Goal: Task Accomplishment & Management: Use online tool/utility

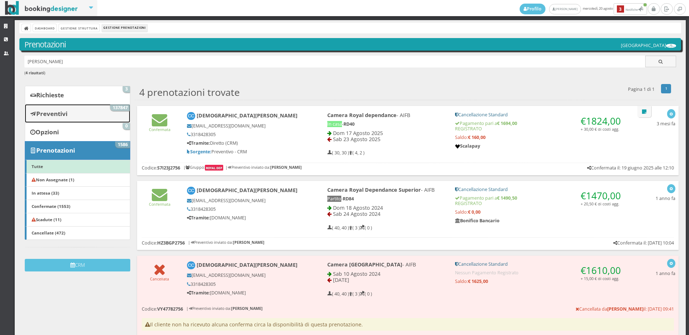
click at [77, 110] on link "Preventivi 137847" at bounding box center [77, 113] width 105 height 19
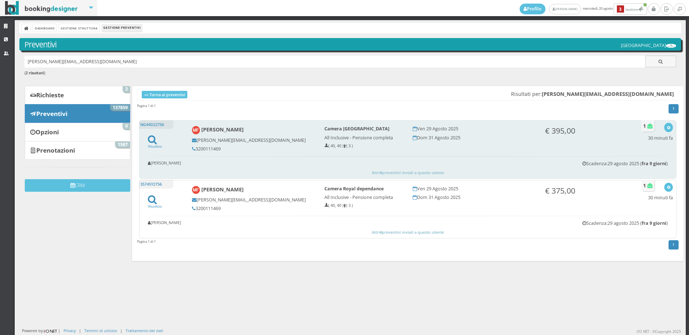
drag, startPoint x: 212, startPoint y: 149, endPoint x: 195, endPoint y: 147, distance: 17.3
click at [195, 147] on h5 "3200111469" at bounding box center [253, 148] width 123 height 5
click at [660, 121] on div "NG44D22756 Visualizza Martina Frattari martina.frattari20@gmail.com 3200111469 …" at bounding box center [407, 149] width 537 height 58
click at [666, 127] on icon "button" at bounding box center [668, 128] width 4 height 4
click at [626, 160] on link "Visualizza sul sito" at bounding box center [645, 162] width 56 height 8
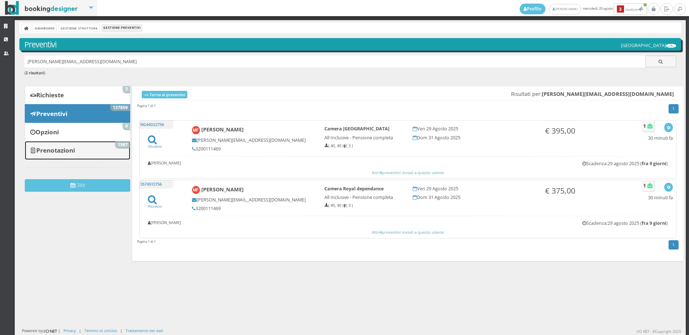
click at [98, 151] on link "Prenotazioni 1587" at bounding box center [77, 150] width 105 height 19
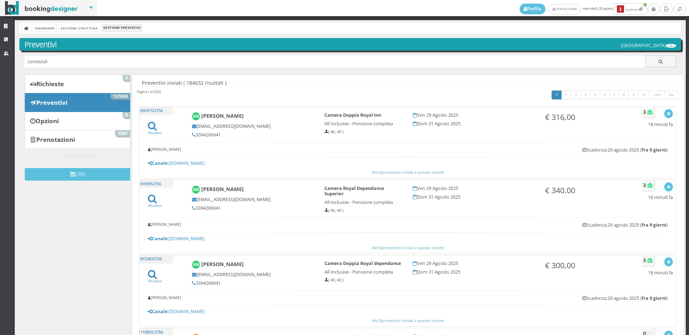
type input "comizzoli"
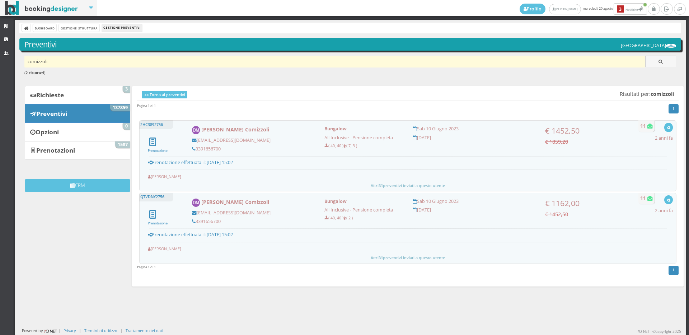
click at [34, 58] on input "comizzoli" at bounding box center [334, 62] width 621 height 12
type input "commizzoli"
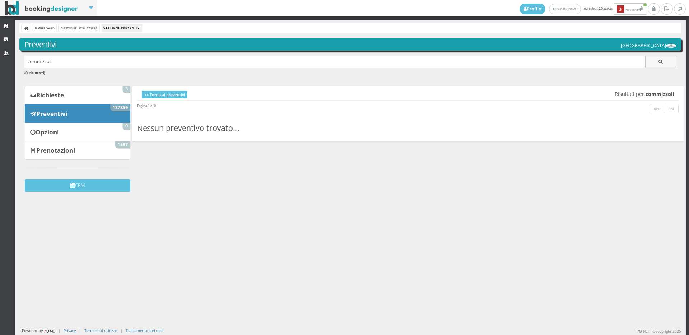
drag, startPoint x: 53, startPoint y: 62, endPoint x: 0, endPoint y: 71, distance: 53.9
click at [0, 71] on div "Strutture CRM Utenti Dashboard Gestione Struttura Gestione Preventivi Preventiv…" at bounding box center [344, 177] width 689 height 315
type input "c"
click at [43, 149] on b "Prenotazioni" at bounding box center [55, 150] width 39 height 8
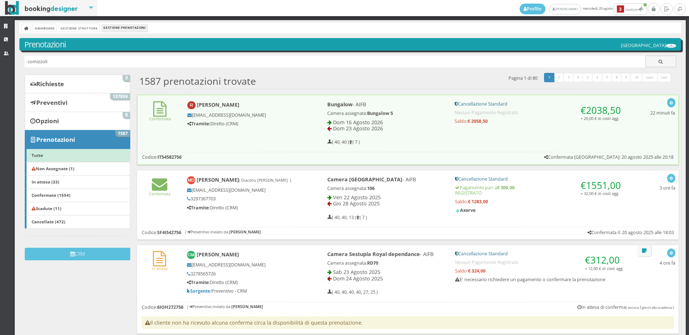
type input "comizzoli"
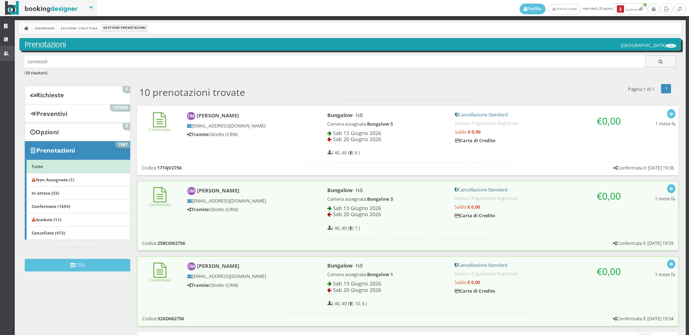
drag, startPoint x: 69, startPoint y: 61, endPoint x: 0, endPoint y: 60, distance: 68.5
click at [0, 60] on div "Strutture CRM Utenti Dashboard Gestione Struttura Gestione Prenotazioni Prenota…" at bounding box center [344, 177] width 689 height 315
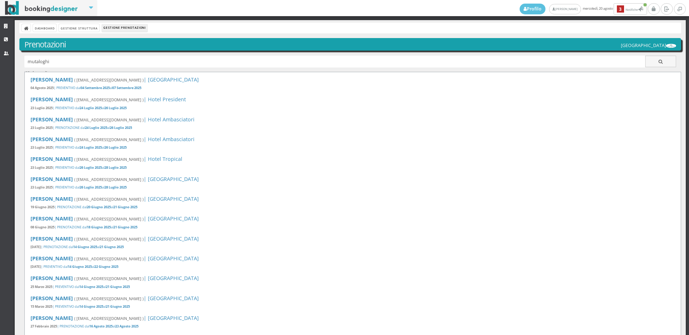
type input "mutaloghi"
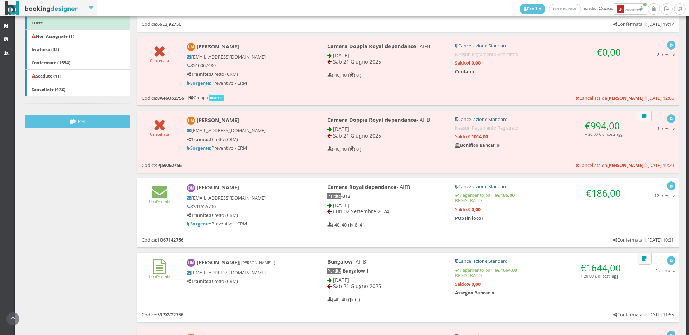
scroll to position [119, 0]
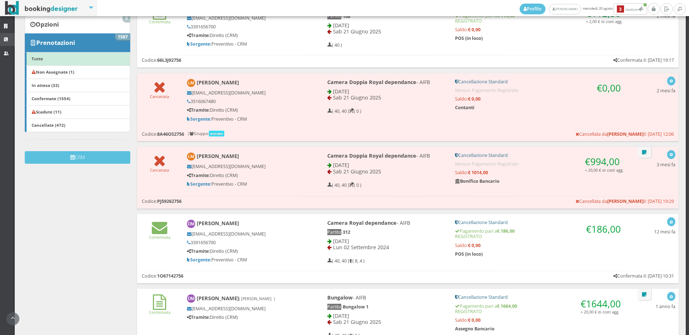
click at [0, 42] on link "CRM" at bounding box center [7, 39] width 15 height 13
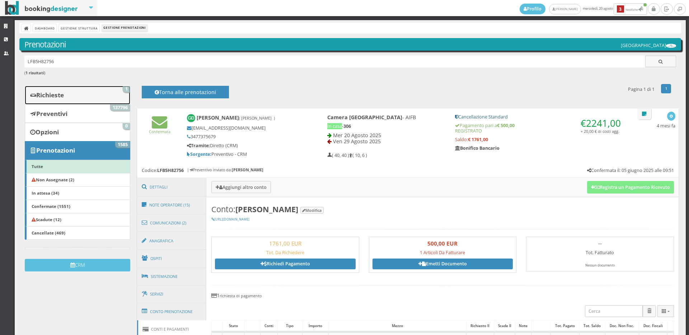
click at [102, 103] on link "Richieste 1" at bounding box center [77, 95] width 105 height 19
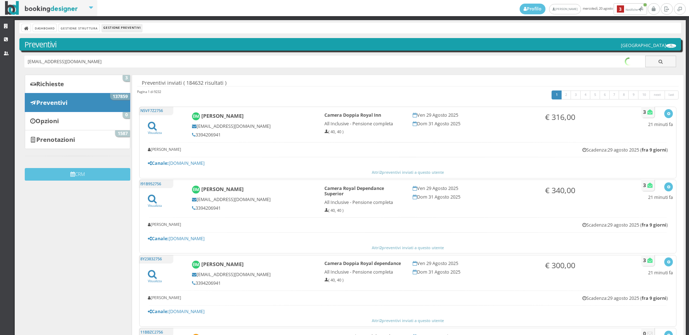
type input "[EMAIL_ADDRESS][DOMAIN_NAME]"
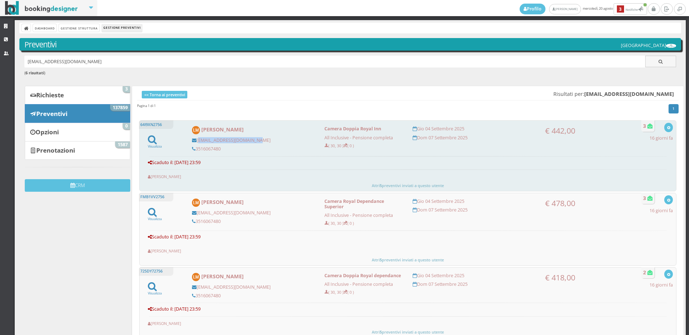
drag, startPoint x: 264, startPoint y: 141, endPoint x: 196, endPoint y: 138, distance: 67.8
click at [196, 138] on h5 "[EMAIL_ADDRESS][DOMAIN_NAME]" at bounding box center [253, 139] width 123 height 5
copy h5 "[EMAIL_ADDRESS][DOMAIN_NAME]"
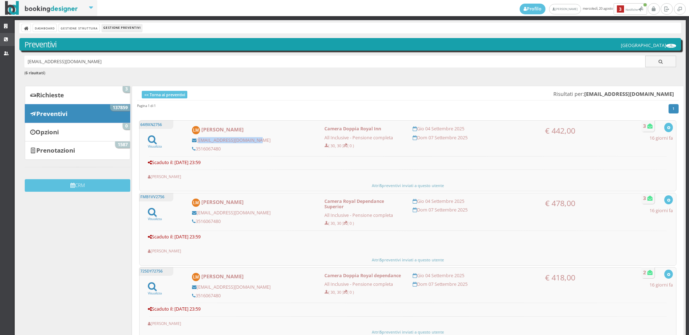
click at [0, 40] on link "CRM" at bounding box center [7, 39] width 15 height 13
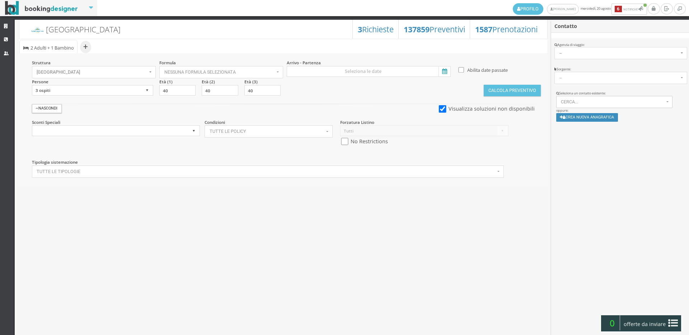
select select
click at [585, 98] on button "Cerca..." at bounding box center [614, 102] width 117 height 12
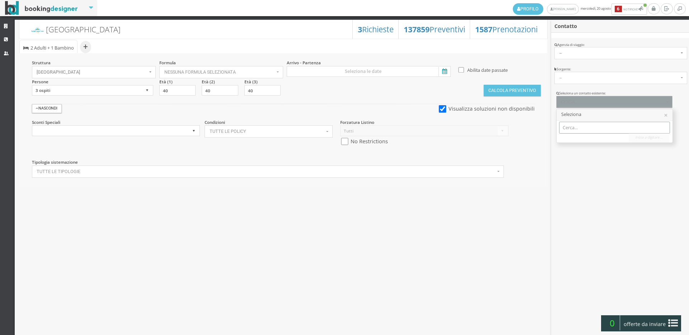
paste input "[EMAIL_ADDRESS][DOMAIN_NAME]"
type input "mutaloghilaura@gmail.co"
click at [586, 138] on span "Laura Mutaloghi | mutaloghilaura@gmail.com Telef.: 3516067480" at bounding box center [640, 139] width 145 height 6
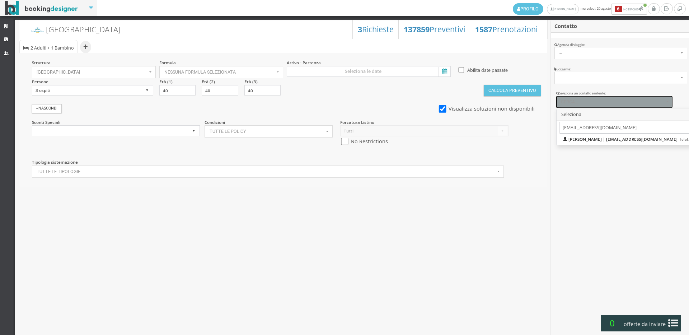
select select "caef2e052a6111efb46502dee4366319"
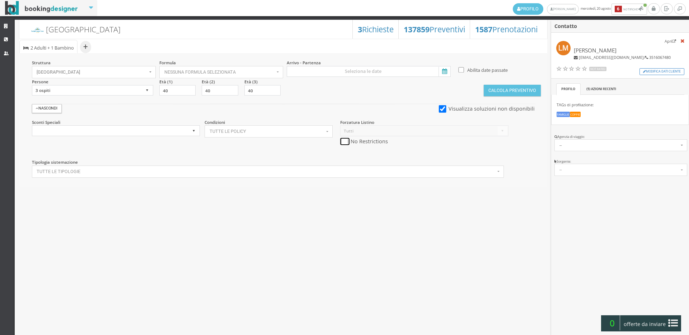
click at [344, 140] on input "checkbox" at bounding box center [344, 142] width 9 height 8
checkbox input "true"
click at [353, 74] on input at bounding box center [369, 71] width 164 height 11
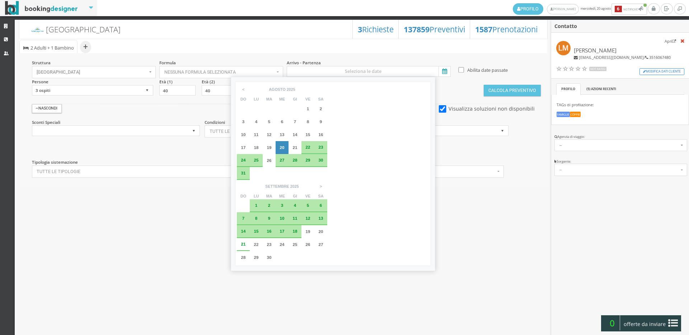
click at [301, 199] on div "4" at bounding box center [294, 205] width 13 height 13
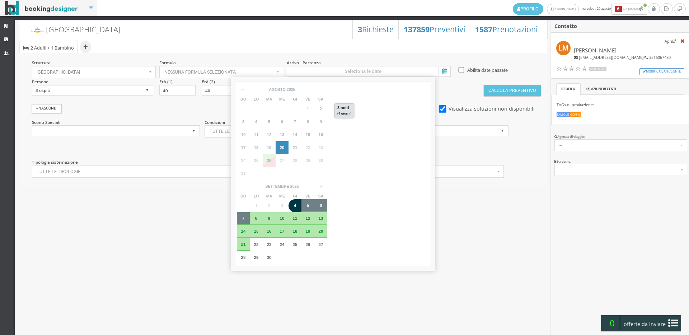
click at [250, 212] on div "7" at bounding box center [243, 218] width 13 height 13
type input "04 set 2025 - 07 set 2025"
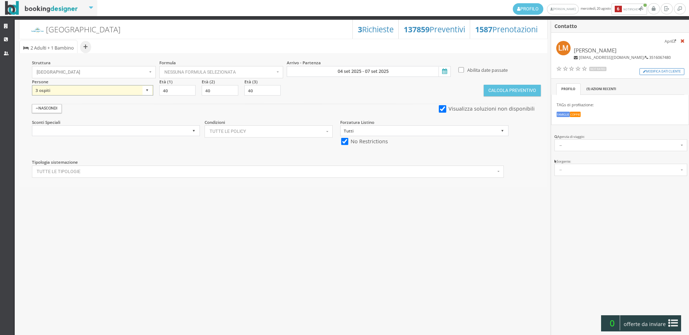
click at [113, 95] on select "1 ospite 2 ospiti 3 ospiti 4 ospiti 5 ospiti 6 ospiti 7 ospiti 8 ospiti 9 ospit…" at bounding box center [92, 90] width 121 height 11
select select "4"
click at [32, 85] on select "1 ospite 2 ospiti 3 ospiti 4 ospiti 5 ospiti 6 ospiti 7 ospiti 8 ospiti 9 ospit…" at bounding box center [92, 90] width 121 height 11
click at [290, 89] on input "40" at bounding box center [305, 90] width 36 height 11
drag, startPoint x: 302, startPoint y: 90, endPoint x: 267, endPoint y: 89, distance: 34.4
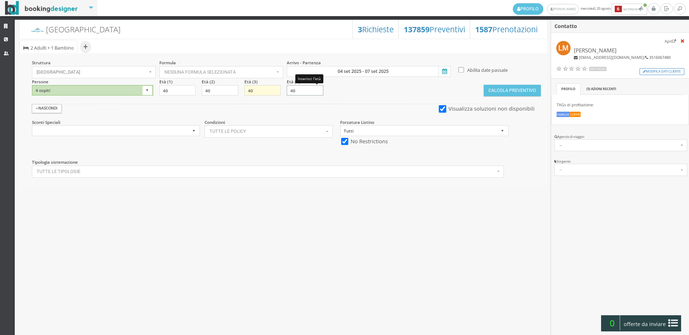
click at [267, 89] on div "Struttura Hotel Royal Inn × Seleziona Bianchi Hotels Bianchi Hotels Hotel Ambas…" at bounding box center [283, 119] width 528 height 133
type input "0"
click at [515, 89] on button "Calcola Preventivo" at bounding box center [511, 90] width 57 height 11
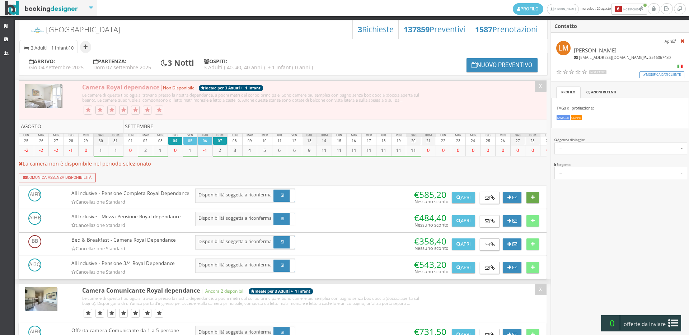
click at [532, 200] on icon at bounding box center [533, 197] width 4 height 5
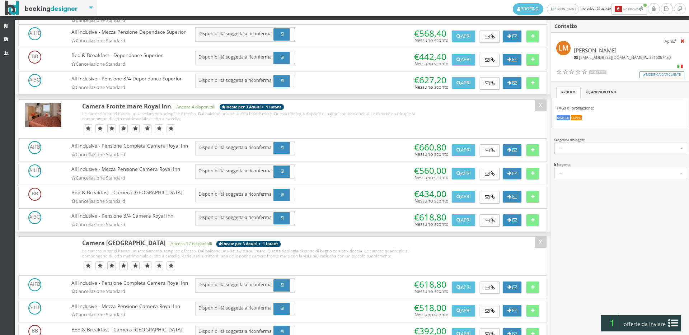
scroll to position [996, 0]
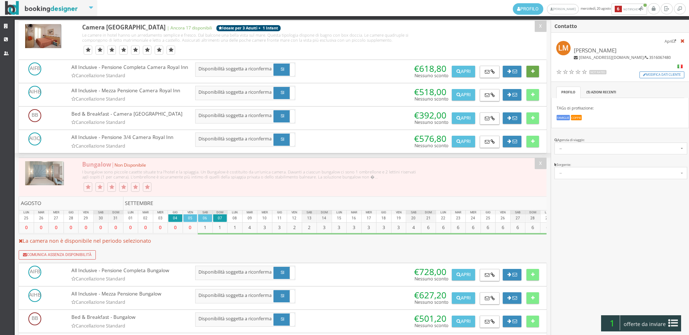
click at [533, 77] on button at bounding box center [532, 71] width 13 height 11
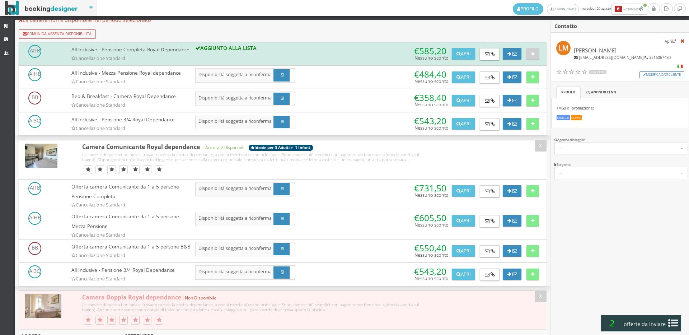
scroll to position [0, 0]
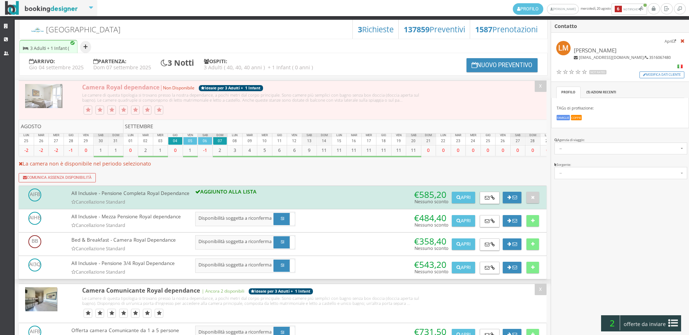
click at [85, 45] on button "+" at bounding box center [85, 47] width 11 height 12
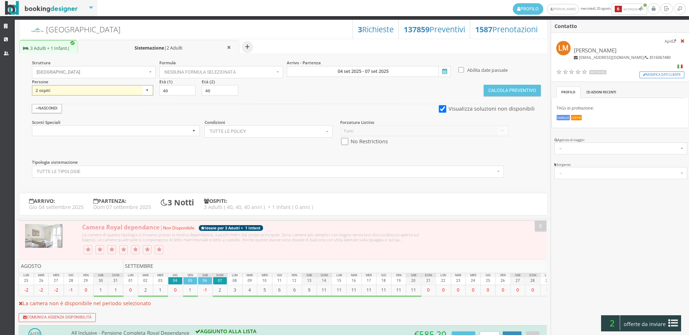
click at [68, 95] on select "1 ospite 2 ospiti 3 ospiti 4 ospiti 5 ospiti 6 ospiti 7 ospiti 8 ospiti 9 ospit…" at bounding box center [92, 90] width 121 height 11
select select "1"
click at [32, 85] on select "1 ospite 2 ospiti 3 ospiti 4 ospiti 5 ospiti 6 ospiti 7 ospiti 8 ospiti 9 ospit…" at bounding box center [92, 90] width 121 height 11
click at [340, 139] on input "checkbox" at bounding box center [344, 142] width 9 height 8
checkbox input "true"
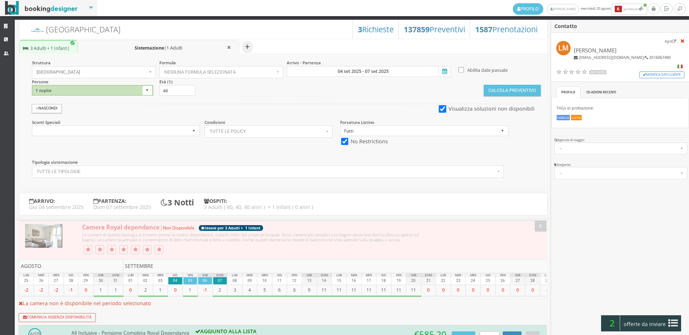
click at [527, 83] on section "Calcola Preventivo" at bounding box center [511, 88] width 57 height 18
click at [525, 90] on button "Calcola Preventivo" at bounding box center [511, 90] width 57 height 11
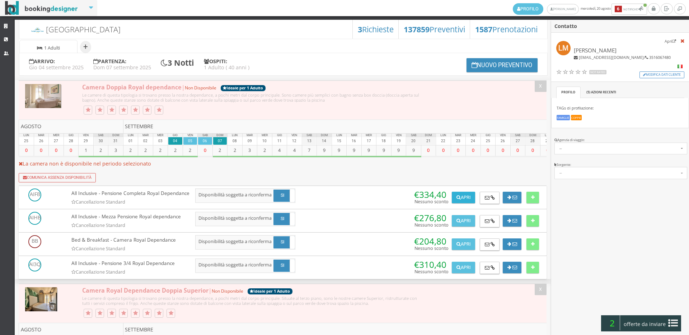
click at [458, 198] on button "Apri" at bounding box center [463, 197] width 23 height 11
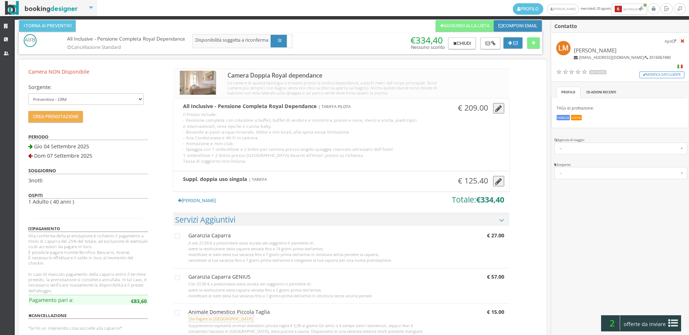
click at [500, 183] on button "button" at bounding box center [498, 181] width 11 height 11
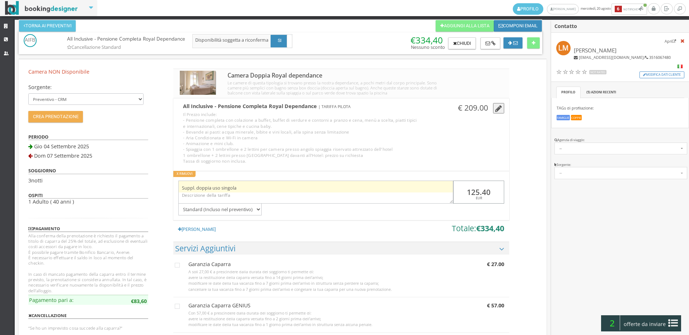
drag, startPoint x: 496, startPoint y: 187, endPoint x: 432, endPoint y: 187, distance: 63.5
click at [432, 187] on div "Suppl. doppia uso singola 125.40 EUR Standard (Incluso nel preventivo) Da pagar…" at bounding box center [340, 195] width 335 height 39
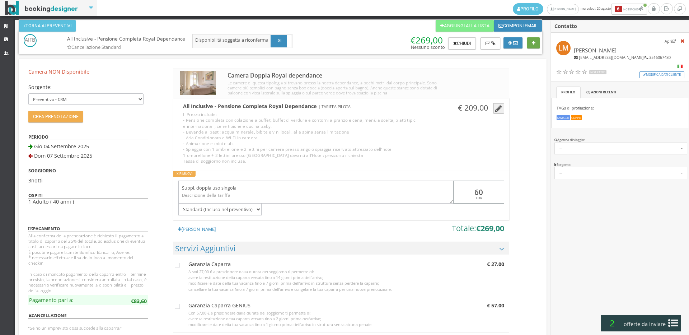
type input "60"
click at [533, 44] on icon at bounding box center [534, 43] width 4 height 5
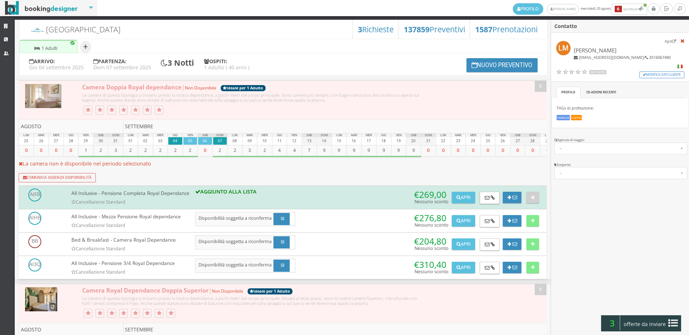
scroll to position [357, 0]
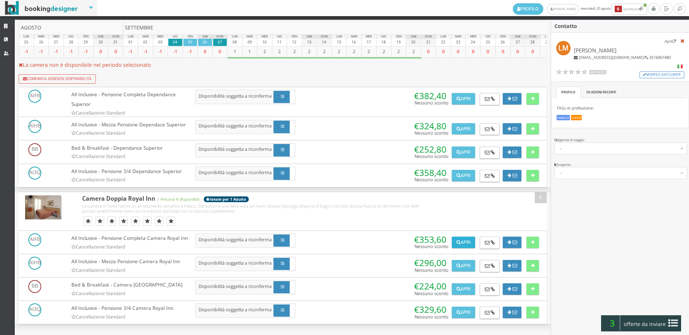
click at [465, 236] on button "Apri" at bounding box center [463, 241] width 23 height 11
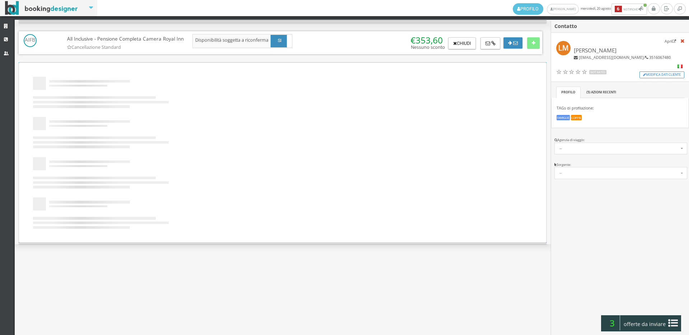
scroll to position [0, 0]
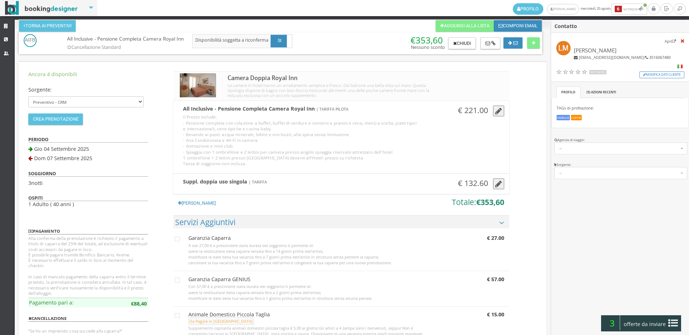
click at [499, 176] on div "Suppl. doppia uso singola | TARIFFA € 132.60" at bounding box center [341, 176] width 326 height 5
click at [499, 181] on icon "button" at bounding box center [498, 184] width 7 height 8
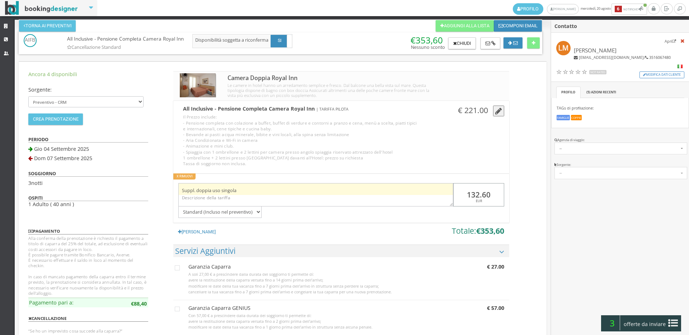
drag, startPoint x: 489, startPoint y: 193, endPoint x: 450, endPoint y: 187, distance: 39.5
click at [450, 187] on div "Suppl. doppia uso singola 132.60 EUR Standard (Incluso nel preventivo) Da pagar…" at bounding box center [340, 197] width 335 height 39
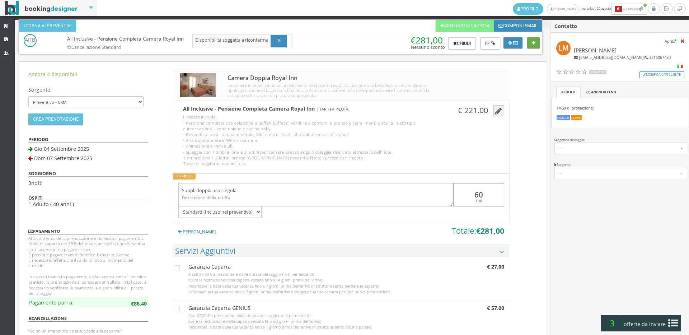
type input "60"
click at [530, 38] on button at bounding box center [533, 42] width 13 height 11
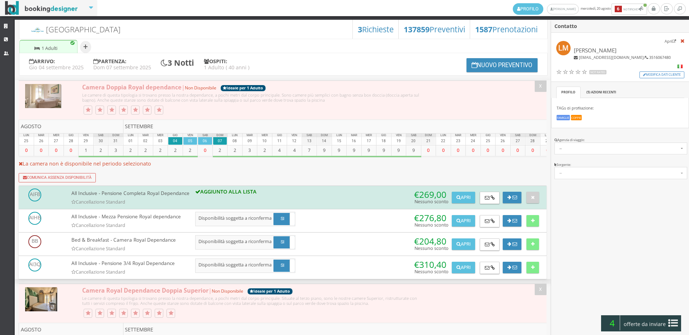
click at [637, 326] on span "offerte da inviare" at bounding box center [644, 323] width 47 height 11
click at [0, 0] on button "Riepilogo >>" at bounding box center [0, 0] width 0 height 0
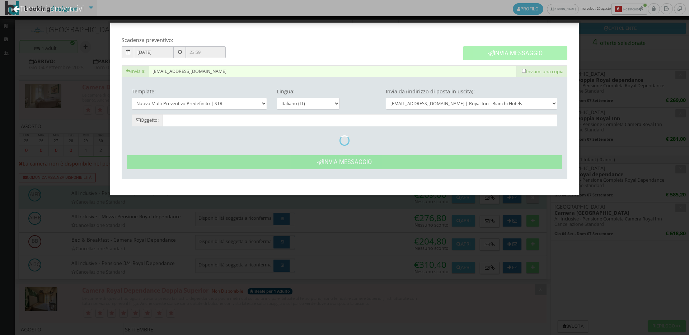
click at [518, 55] on button "Invia Messaggio" at bounding box center [515, 53] width 104 height 14
type input "Nuovo Preventivo - Laura Mutaloghi dal 04/09/2025 al 07/09/2025"
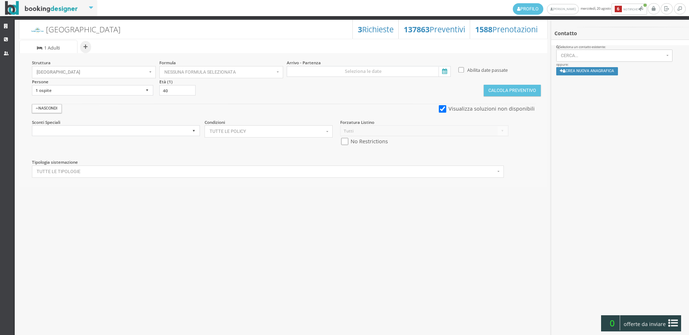
select select
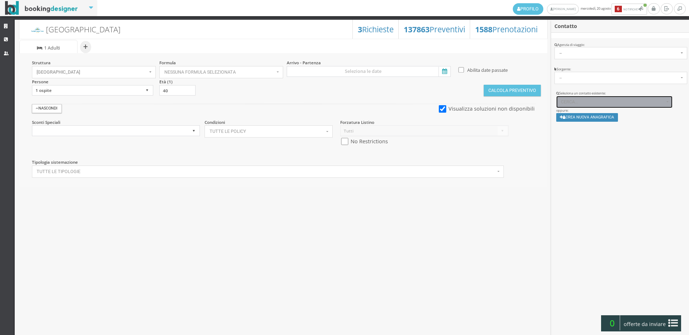
click at [591, 99] on button "Cerca..." at bounding box center [614, 102] width 117 height 12
paste input "linda.canella1970@gmail.com"
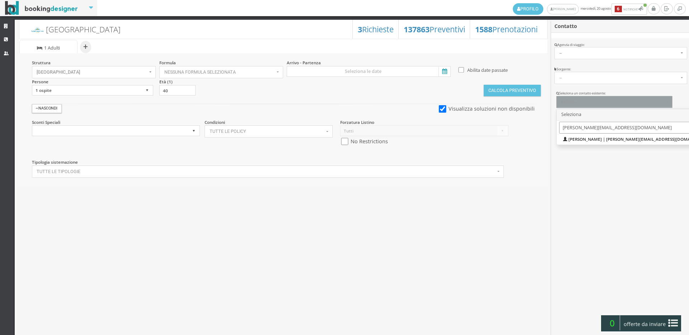
type input "linda.canella1970@gmail.co"
click at [594, 137] on span "Linda Canella | linda.canella1970@gmail.com Telef.: 3925603963" at bounding box center [657, 139] width 178 height 6
select select "ac1c57a2360811ee974a027e0800ecac"
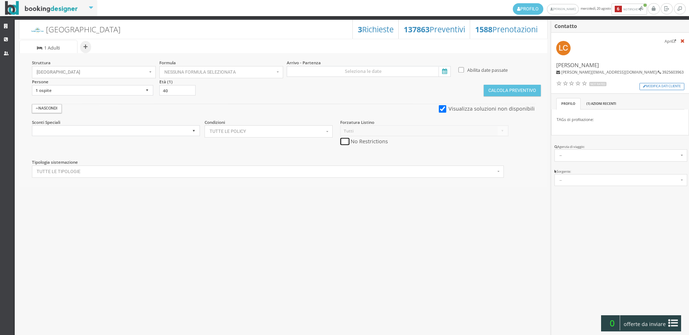
click at [346, 142] on input "checkbox" at bounding box center [344, 142] width 9 height 8
checkbox input "true"
click at [360, 69] on input at bounding box center [369, 71] width 164 height 11
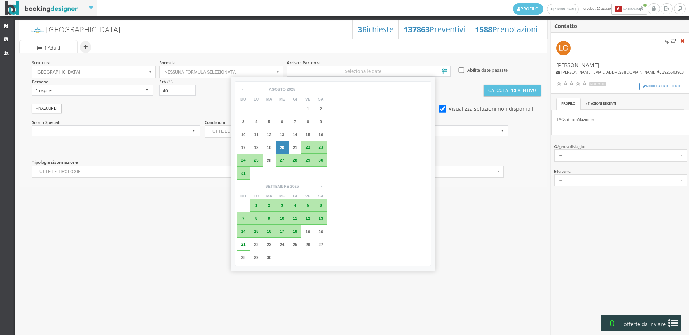
click at [298, 203] on div "4" at bounding box center [295, 205] width 6 height 4
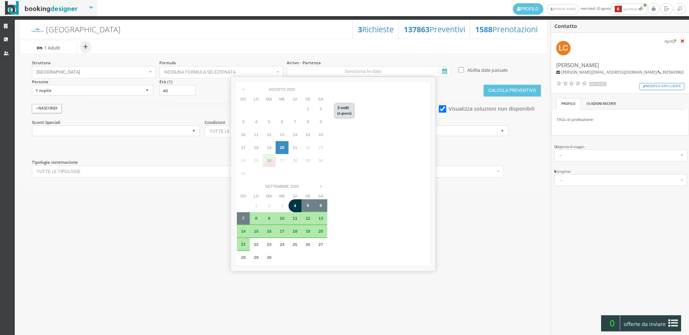
click at [250, 212] on div "7" at bounding box center [243, 218] width 13 height 13
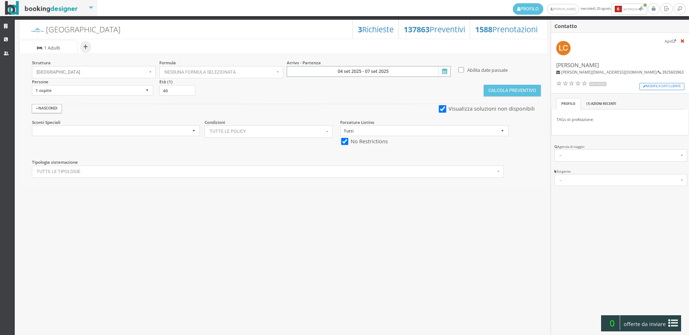
click at [382, 68] on input "04 set 2025 - 07 set 2025" at bounding box center [369, 71] width 164 height 11
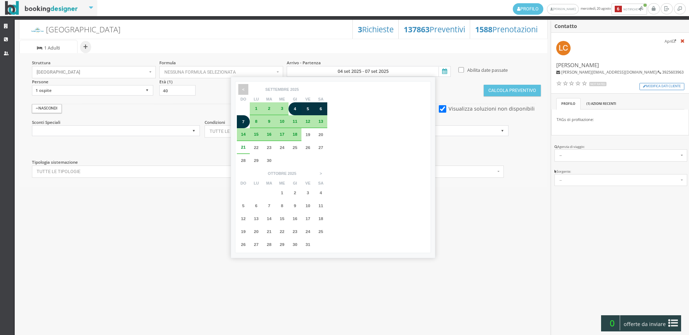
click at [244, 89] on span "<" at bounding box center [243, 89] width 10 height 11
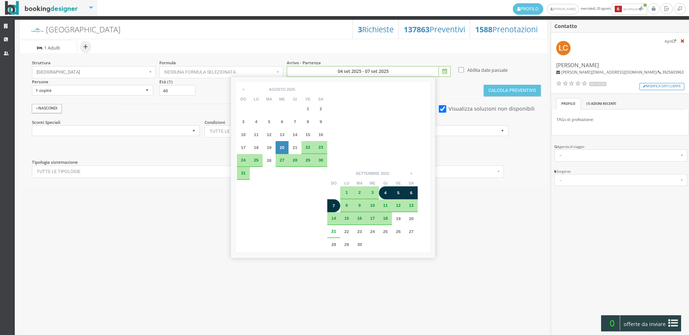
click at [243, 174] on span "31" at bounding box center [243, 172] width 5 height 5
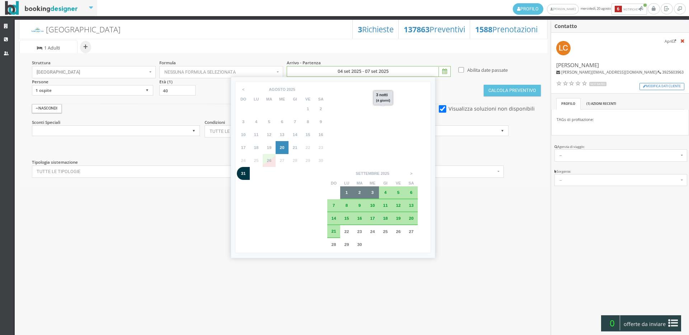
click at [379, 186] on div "3" at bounding box center [372, 192] width 13 height 13
type input "31 ago 2025 - 03 set 2025"
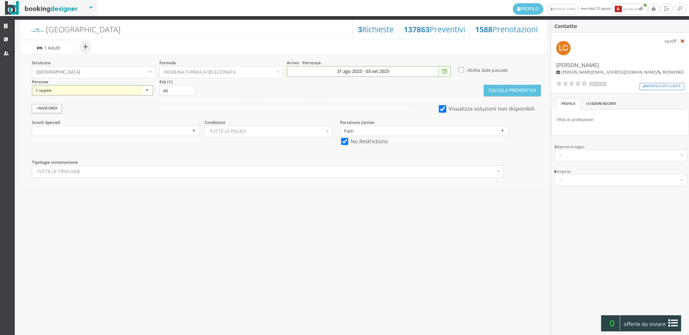
click at [115, 89] on select "1 ospite 2 ospiti 3 ospiti 4 ospiti 5 ospiti 6 ospiti 7 ospiti 8 ospiti 9 ospit…" at bounding box center [92, 90] width 121 height 11
select select "2"
click at [32, 85] on select "1 ospite 2 ospiti 3 ospiti 4 ospiti 5 ospiti 6 ospiti 7 ospiti 8 ospiti 9 ospit…" at bounding box center [92, 90] width 121 height 11
click at [491, 90] on button "Calcola Preventivo" at bounding box center [511, 90] width 57 height 11
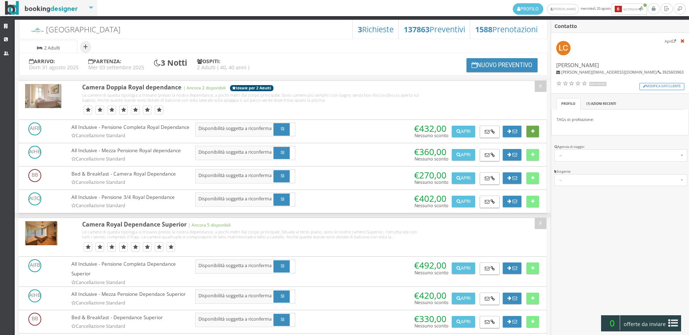
click at [533, 134] on button at bounding box center [532, 131] width 13 height 11
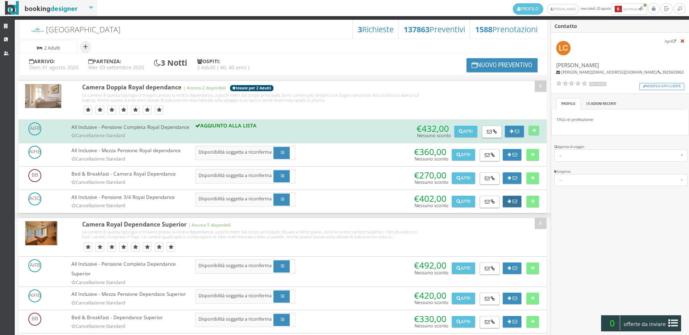
scroll to position [119, 0]
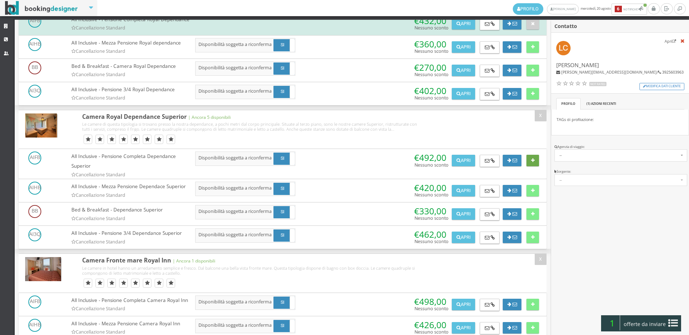
click at [531, 163] on icon at bounding box center [533, 160] width 4 height 5
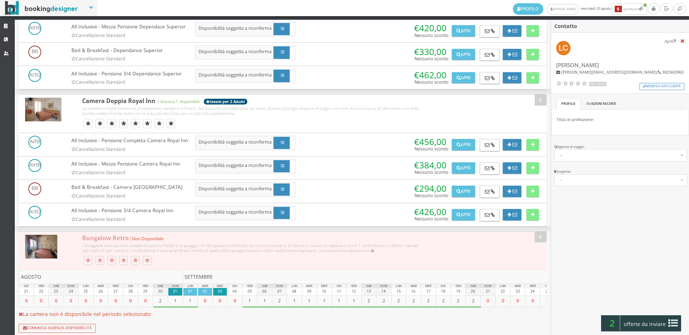
scroll to position [1093, 0]
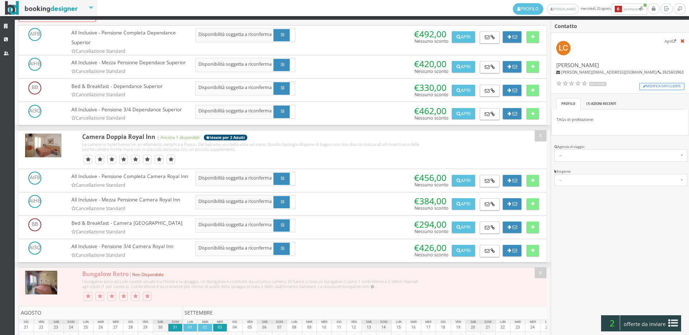
click at [529, 190] on div "All Inclusive - Pensione Completa Camera Royal Inn Cancellazione Standard AGGIU…" at bounding box center [281, 180] width 525 height 19
click at [531, 183] on icon at bounding box center [533, 180] width 4 height 5
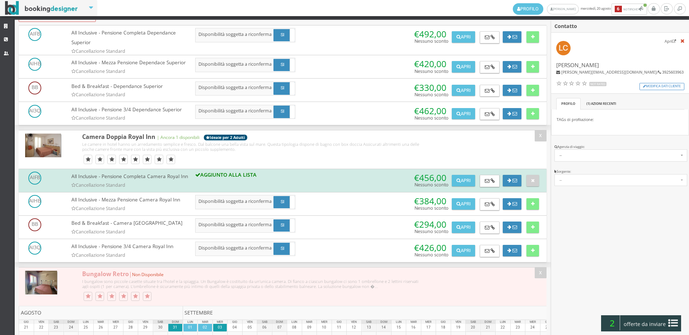
click at [652, 321] on span "offerte da inviare" at bounding box center [644, 323] width 47 height 11
click at [0, 0] on button "Riepilogo >>" at bounding box center [0, 0] width 0 height 0
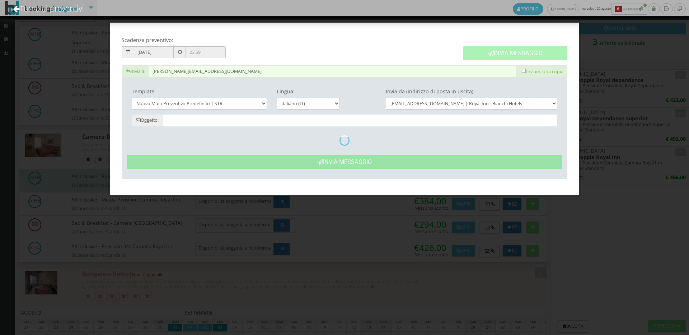
type input "Nuovo Preventivo - Linda Canella dal 31/08/2025 al 03/09/2025"
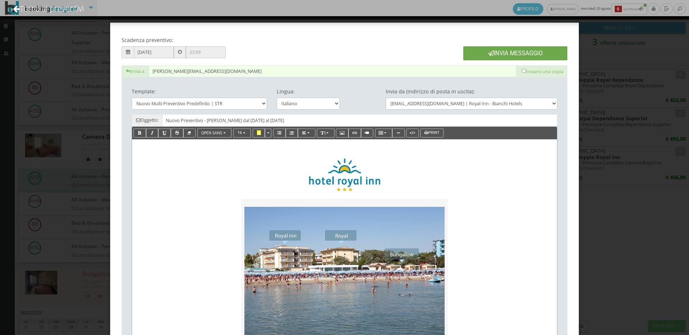
click at [518, 54] on button "Invia Messaggio" at bounding box center [515, 53] width 104 height 14
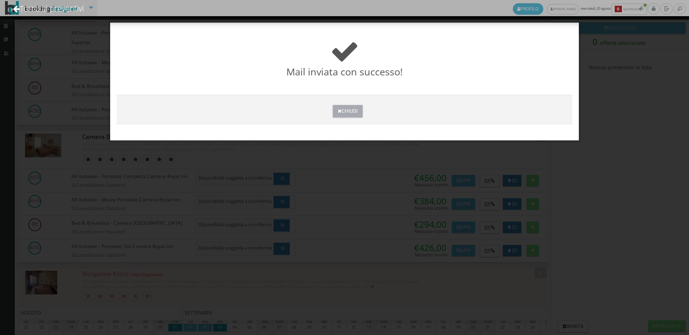
click at [347, 110] on button "Chiudi" at bounding box center [347, 111] width 30 height 13
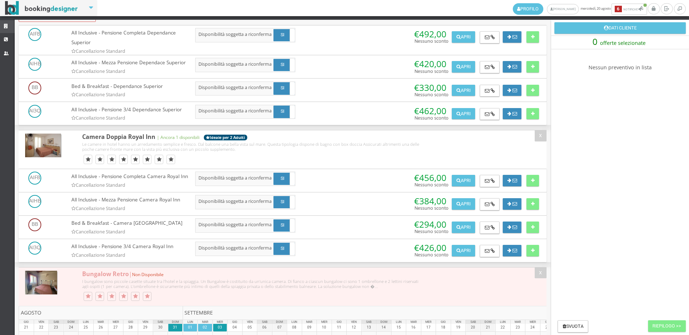
click at [0, 23] on link "Strutture" at bounding box center [7, 26] width 15 height 13
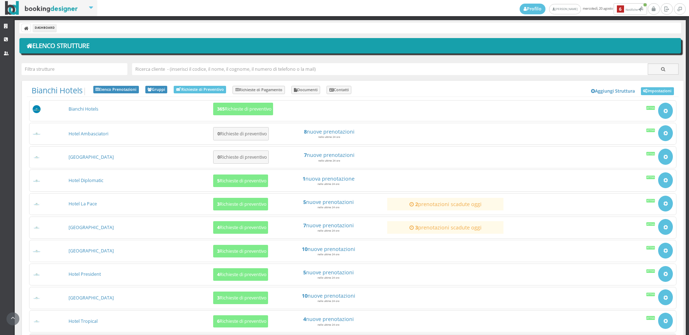
click at [245, 287] on div "[GEOGRAPHIC_DATA] 3 Richieste di preventivo 10 nuove prenotazioni nelle ultime …" at bounding box center [352, 298] width 647 height 22
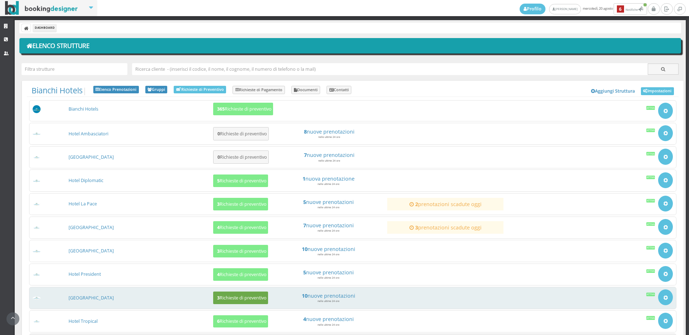
scroll to position [69, 0]
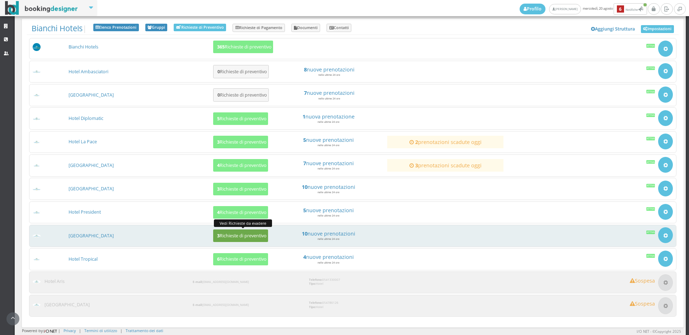
click at [245, 231] on button "3 Richieste di preventivo" at bounding box center [240, 235] width 55 height 13
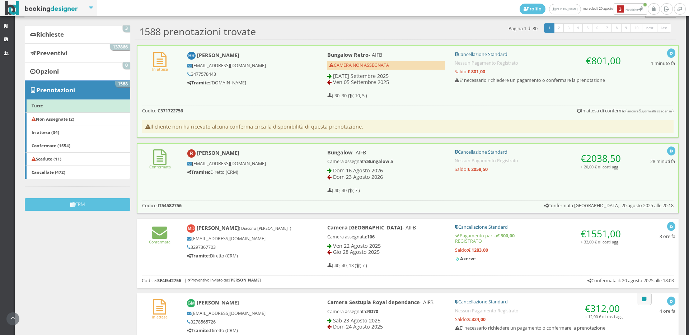
scroll to position [69, 0]
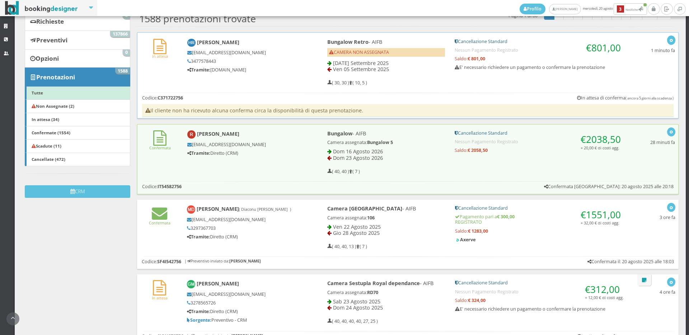
drag, startPoint x: 223, startPoint y: 61, endPoint x: 190, endPoint y: 61, distance: 32.6
click at [190, 61] on h5 "3477578443" at bounding box center [245, 60] width 116 height 5
copy h5 "3477578443"
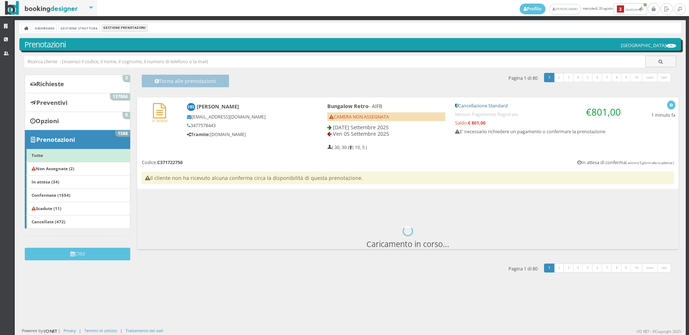
scroll to position [0, 0]
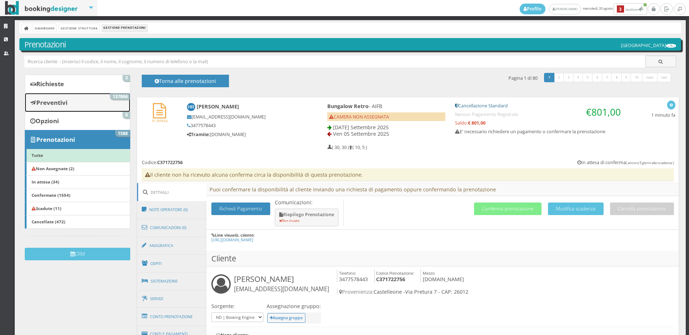
click at [100, 94] on link "Preventivi 137866" at bounding box center [77, 102] width 105 height 19
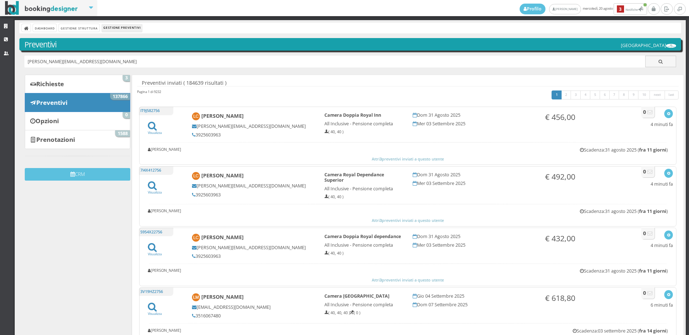
type input "[PERSON_NAME][EMAIL_ADDRESS][DOMAIN_NAME]"
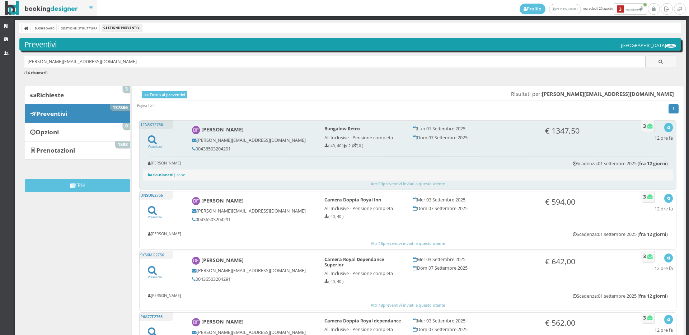
drag, startPoint x: 0, startPoint y: 0, endPoint x: 194, endPoint y: 145, distance: 242.4
click at [194, 145] on div "[PERSON_NAME] [PERSON_NAME][EMAIL_ADDRESS][DOMAIN_NAME] 00436503204291" at bounding box center [253, 139] width 132 height 32
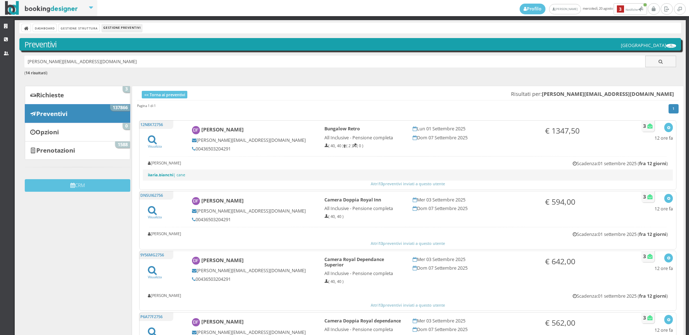
copy h5 "00436503204291"
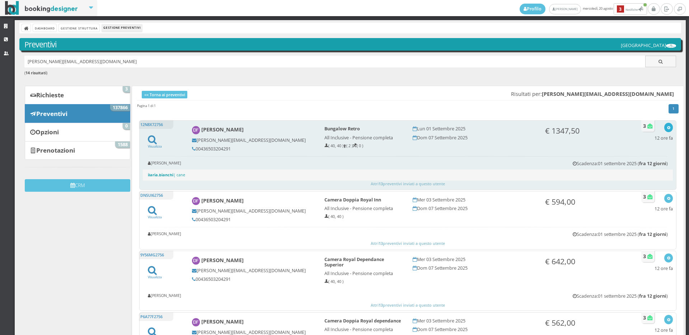
click at [666, 126] on icon "button" at bounding box center [668, 128] width 4 height 4
click at [656, 163] on link "Visualizza sul sito" at bounding box center [645, 162] width 56 height 8
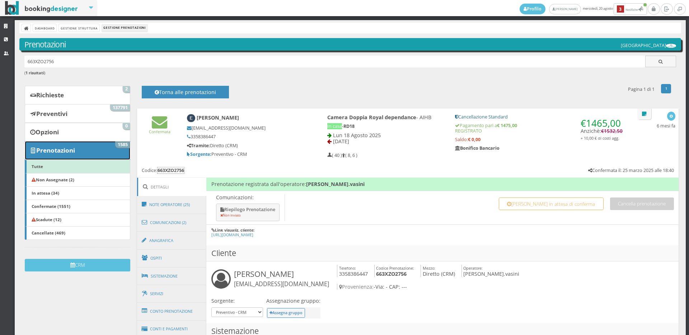
click at [117, 151] on link "Prenotazioni 1585" at bounding box center [77, 150] width 105 height 19
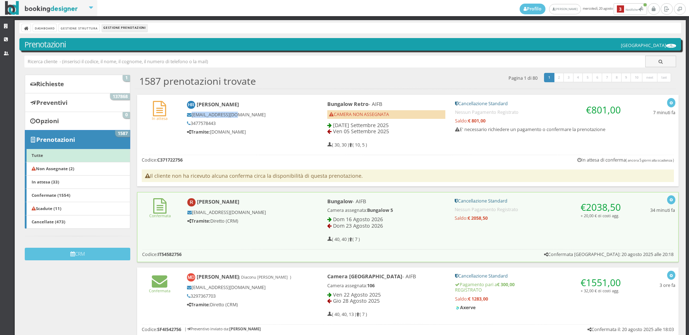
click at [187, 113] on h5 "[EMAIL_ADDRESS][DOMAIN_NAME]" at bounding box center [245, 114] width 116 height 5
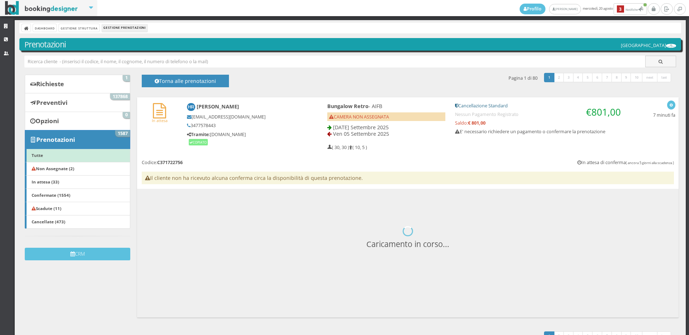
click at [148, 153] on div "In attesa Hany Romero hany3207@yahoo.es 3477578443 Tramite: www.bianchihotels.c…" at bounding box center [407, 142] width 541 height 91
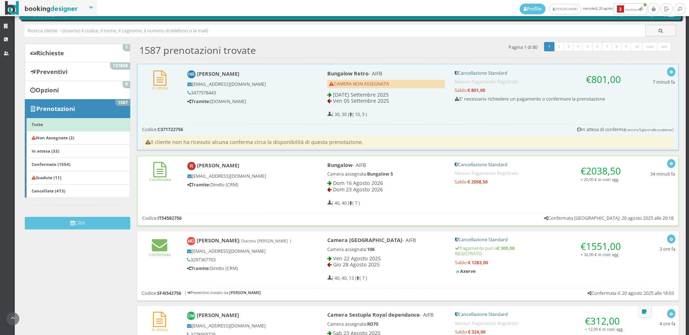
scroll to position [69, 0]
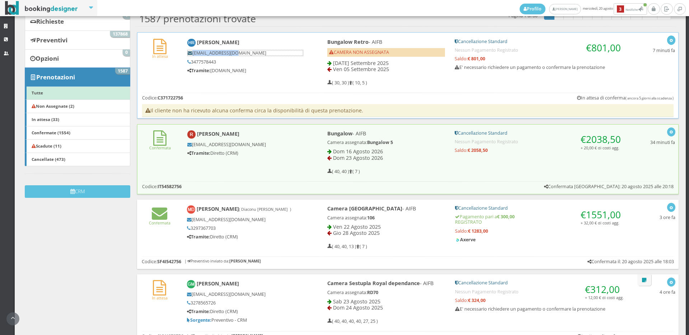
drag, startPoint x: 242, startPoint y: 53, endPoint x: 187, endPoint y: 54, distance: 56.0
click at [187, 54] on h5 "[EMAIL_ADDRESS][DOMAIN_NAME]" at bounding box center [245, 53] width 116 height 6
copy h5 "[EMAIL_ADDRESS][DOMAIN_NAME]"
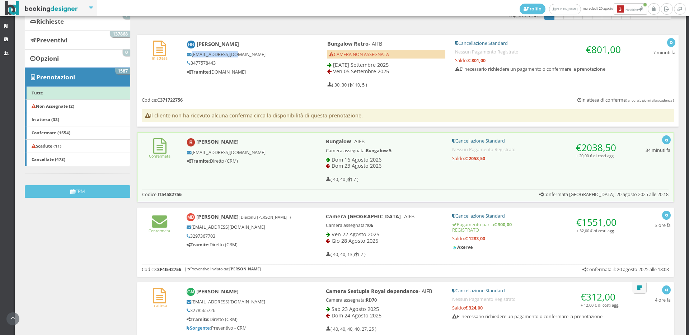
scroll to position [0, 0]
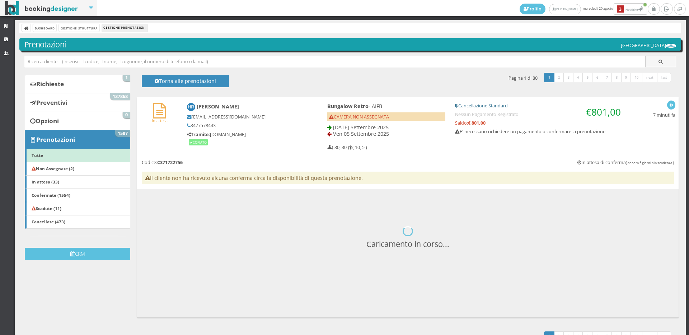
click at [160, 132] on div "In attesa Hany Romero hany3207@yahoo.es 3477578443 Tramite: www.bianchihotels.c…" at bounding box center [407, 125] width 541 height 56
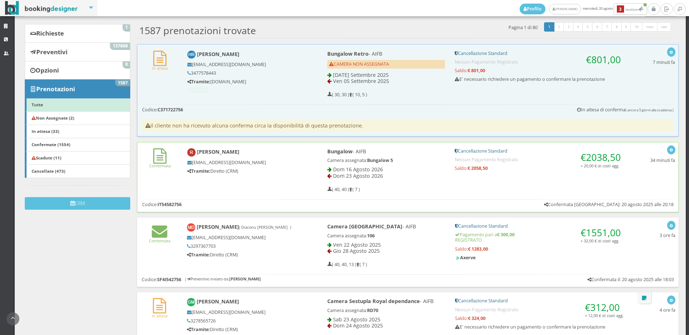
scroll to position [66, 0]
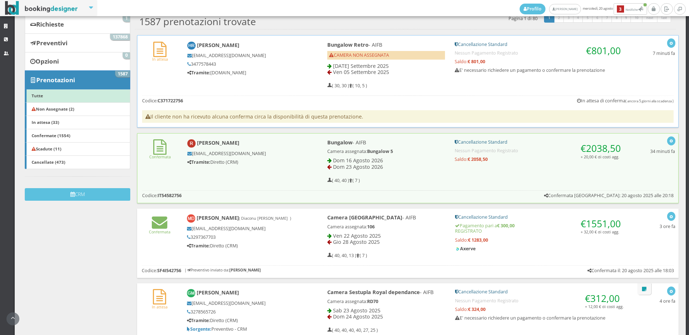
click at [172, 75] on div "In attesa Hany Romero hany3207@yahoo.es 3477578443 Tramite: www.bianchihotels.c…" at bounding box center [407, 64] width 540 height 56
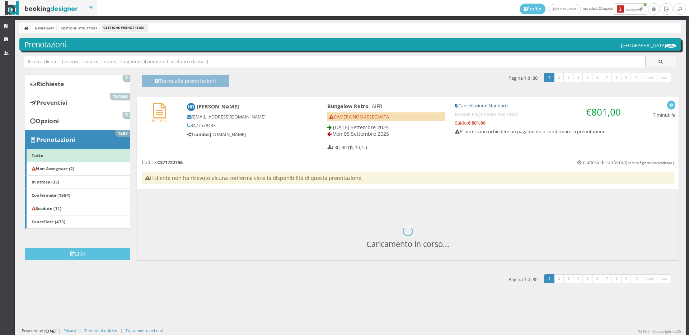
scroll to position [0, 0]
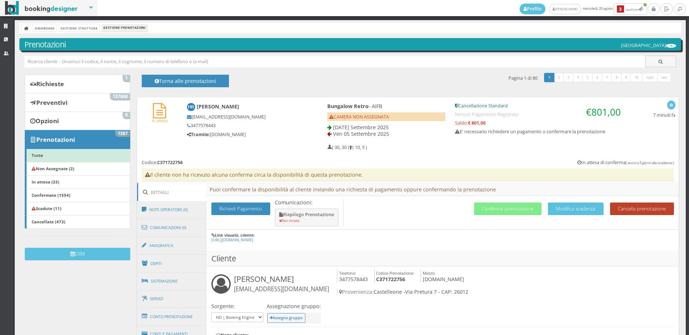
click at [639, 208] on button "Cancella prenotazione" at bounding box center [642, 208] width 64 height 13
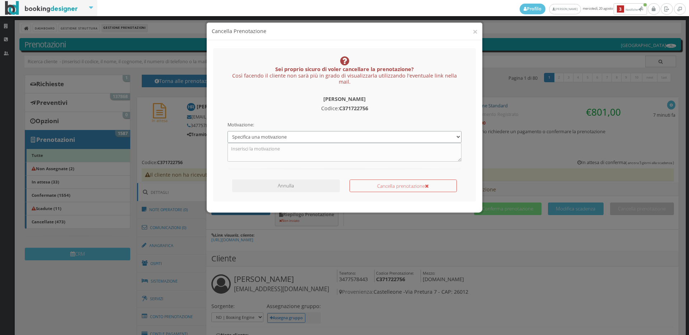
click at [292, 140] on select "Specifica una motivazione Errore di inserimento Prenotazione duplicata Prenotaz…" at bounding box center [344, 137] width 234 height 12
click at [227, 131] on select "Specifica una motivazione Errore di inserimento Prenotazione duplicata Prenotaz…" at bounding box center [344, 137] width 234 height 12
click at [281, 154] on textarea at bounding box center [344, 152] width 234 height 19
type textarea "non abbiamo"
click at [372, 177] on div "Cancella prenotazione" at bounding box center [402, 184] width 117 height 16
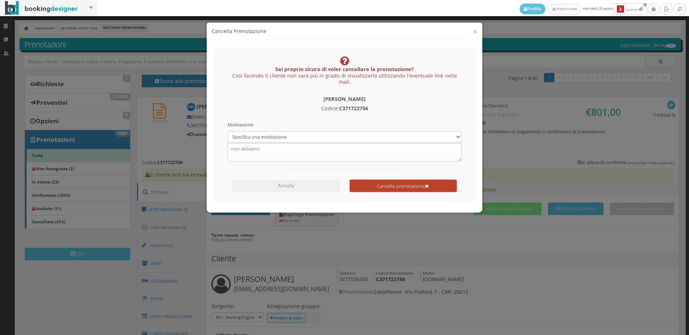
click at [371, 181] on button "Cancella prenotazione" at bounding box center [402, 185] width 107 height 13
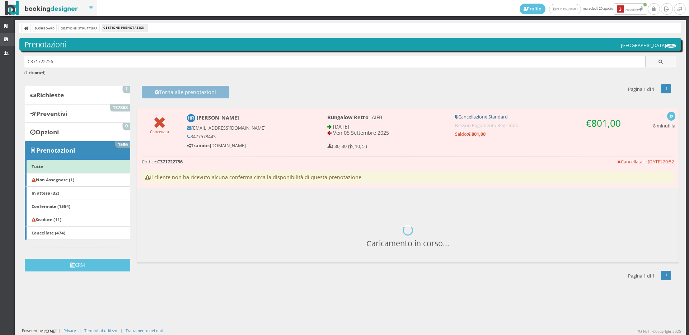
click at [3, 39] on link "CRM" at bounding box center [7, 39] width 15 height 13
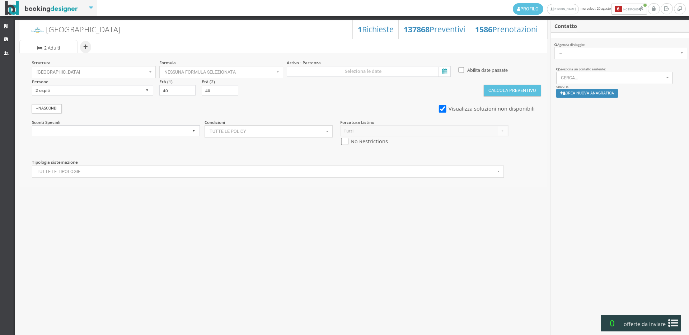
select select
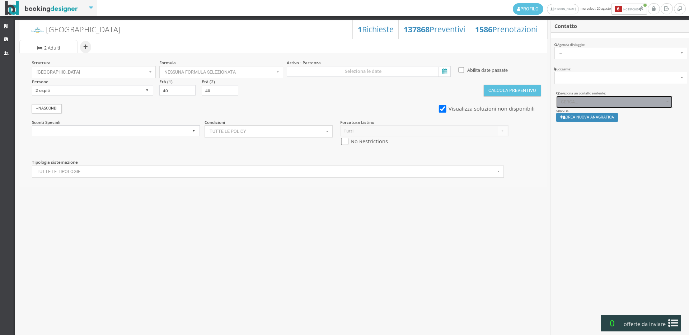
click at [592, 103] on span "Cerca..." at bounding box center [612, 101] width 103 height 5
paste input "[EMAIL_ADDRESS][DOMAIN_NAME]"
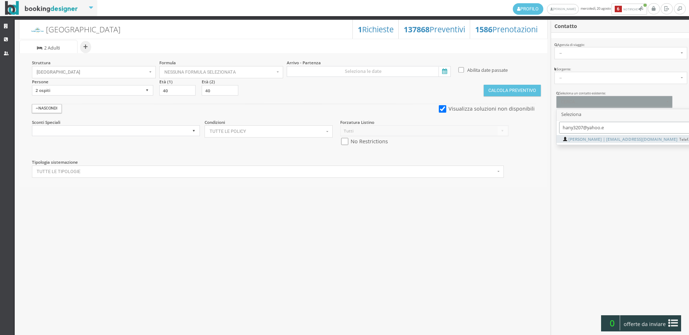
type input "hany3207@yahoo.e"
click at [586, 138] on span "Hany Romero | hany3207@yahoo.es Telef.: 3477578443" at bounding box center [640, 139] width 145 height 6
select select "d817f2fc78d111f0bcd50aeaebb5e02f"
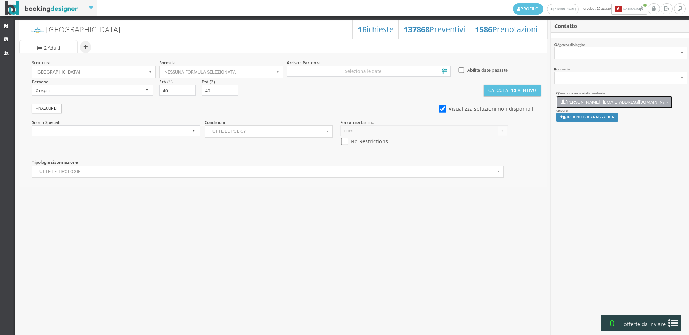
scroll to position [5, 0]
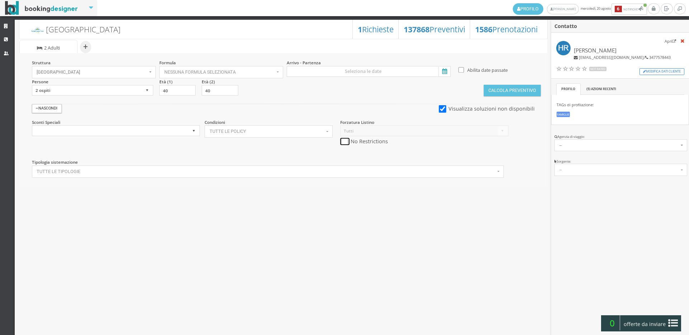
click at [342, 142] on input "checkbox" at bounding box center [344, 142] width 9 height 8
checkbox input "true"
click at [354, 69] on input at bounding box center [369, 71] width 164 height 11
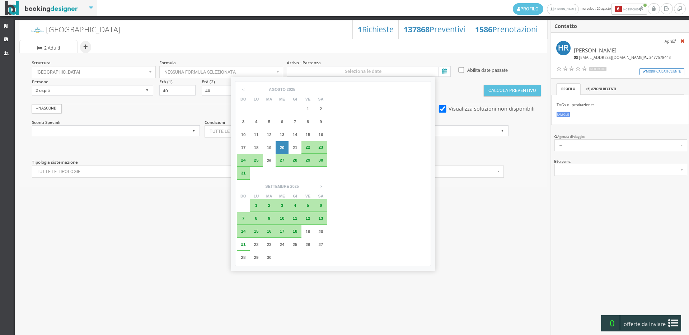
click at [270, 203] on span "2" at bounding box center [269, 205] width 3 height 5
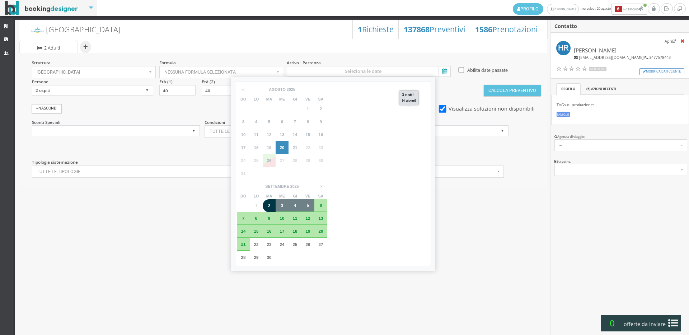
click at [309, 203] on span "5" at bounding box center [308, 205] width 3 height 5
type input "[DATE] - [DATE]"
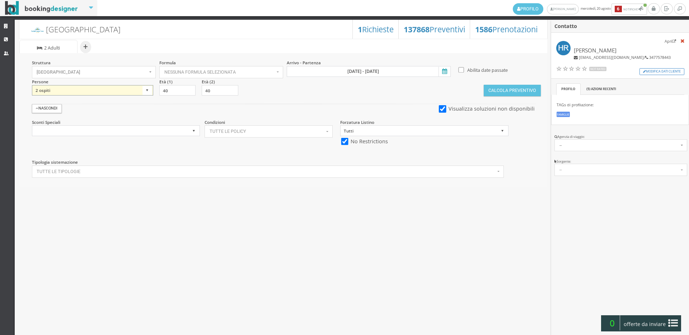
click at [112, 89] on select "1 ospite 2 ospiti 3 ospiti 4 ospiti 5 ospiti 6 ospiti 7 ospiti 8 ospiti 9 ospit…" at bounding box center [92, 90] width 121 height 11
select select "4"
click at [32, 85] on select "1 ospite 2 ospiti 3 ospiti 4 ospiti 5 ospiti 6 ospiti 7 ospiti 8 ospiti 9 ospit…" at bounding box center [92, 90] width 121 height 11
drag, startPoint x: 254, startPoint y: 89, endPoint x: 236, endPoint y: 89, distance: 17.2
click at [236, 89] on div "Struttura Hotel Royal Inn × Seleziona Bianchi Hotels Bianchi Hotels Hotel Ambas…" at bounding box center [283, 119] width 528 height 133
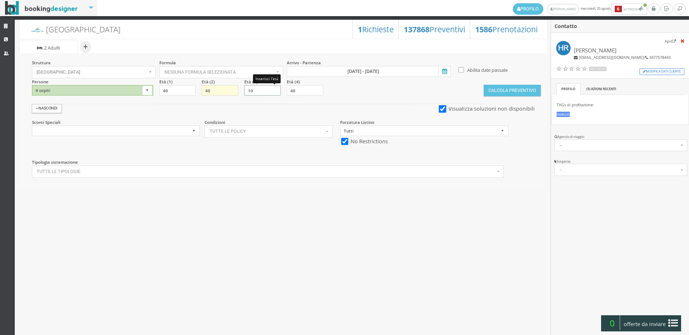
type input "10"
type input "5"
click at [490, 94] on button "Calcola Preventivo" at bounding box center [511, 90] width 57 height 11
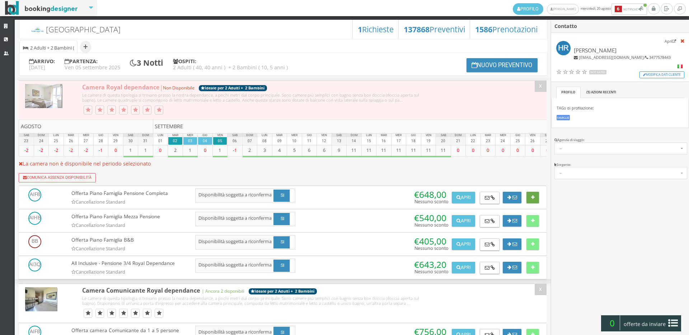
click at [527, 203] on button at bounding box center [532, 197] width 13 height 11
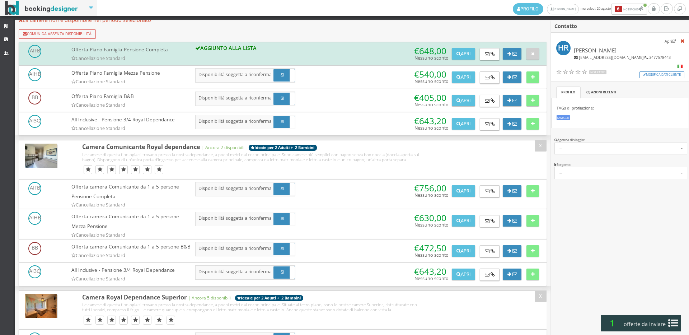
scroll to position [318, 0]
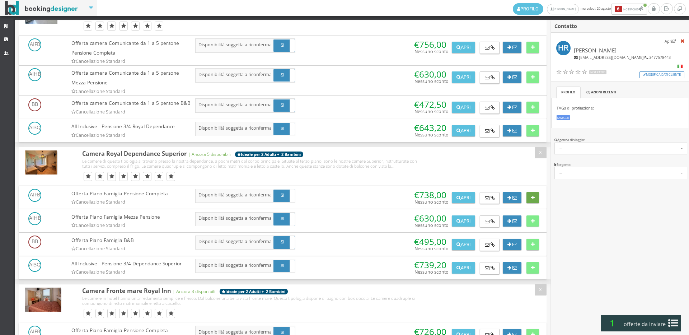
click at [531, 200] on icon at bounding box center [533, 197] width 4 height 5
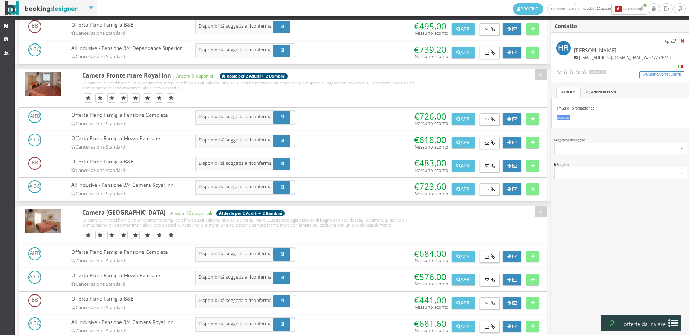
scroll to position [717, 0]
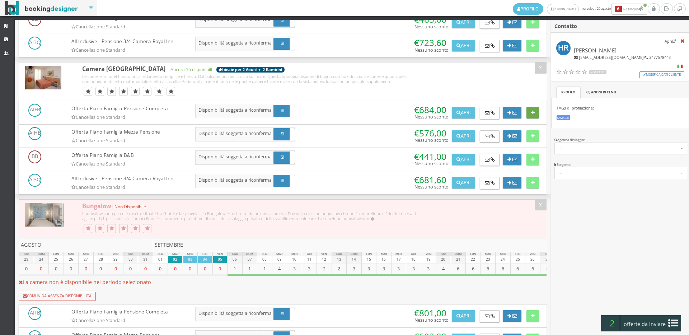
click at [531, 115] on icon at bounding box center [533, 112] width 4 height 5
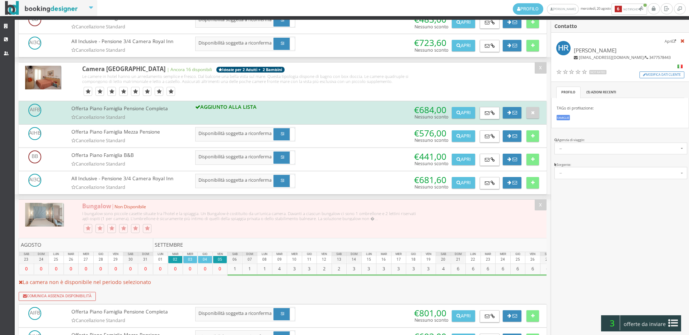
click at [639, 323] on span "offerte da inviare" at bounding box center [644, 323] width 47 height 11
click at [0, 0] on button "Riepilogo >>" at bounding box center [0, 0] width 0 height 0
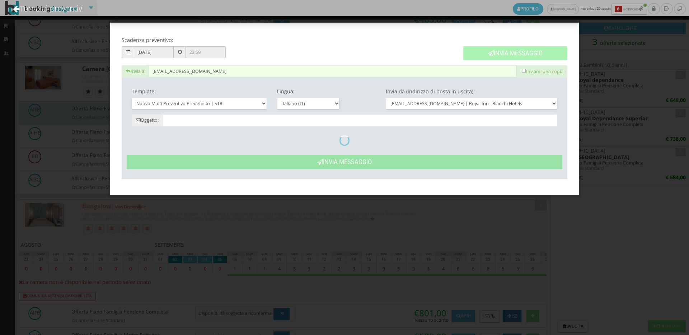
type input "Nuovo Preventivo - [PERSON_NAME] dal [DATE] al [DATE]"
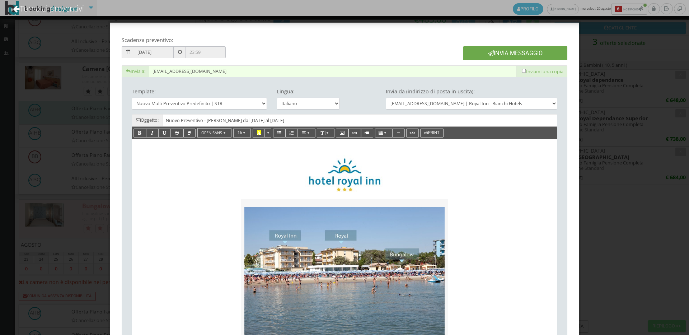
click at [532, 56] on button "Invia Messaggio" at bounding box center [515, 53] width 104 height 14
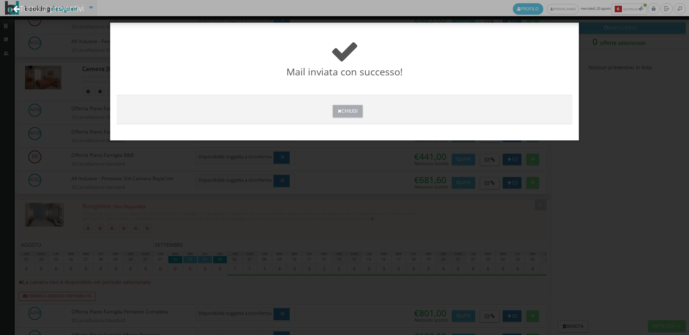
click at [356, 110] on button "Chiudi" at bounding box center [347, 111] width 30 height 13
